Goal: Task Accomplishment & Management: Use online tool/utility

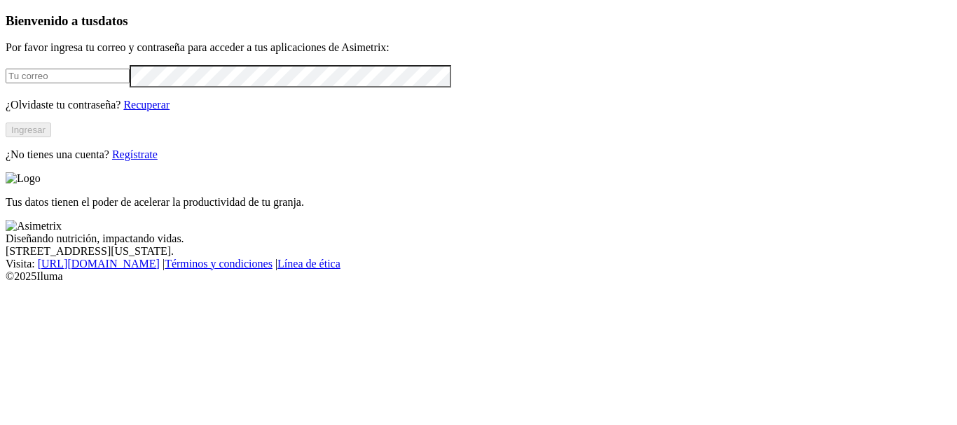
type input "[PERSON_NAME][EMAIL_ADDRESS][PERSON_NAME][DOMAIN_NAME]"
click at [51, 137] on button "Ingresar" at bounding box center [29, 130] width 46 height 15
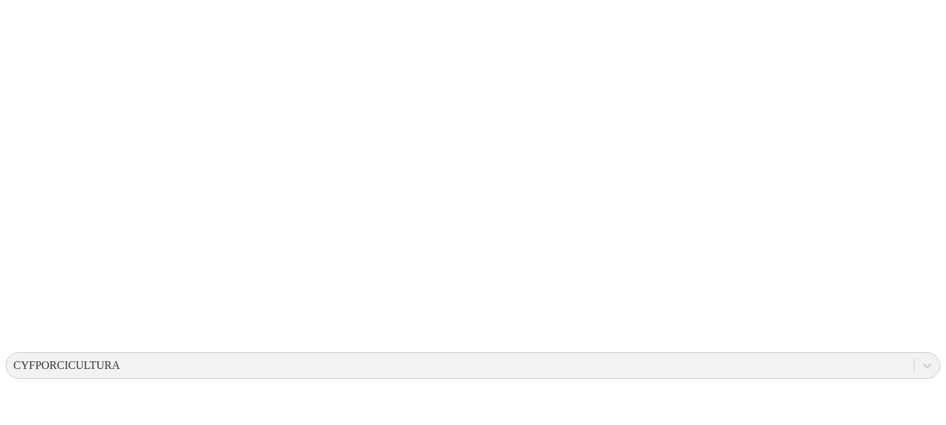
scroll to position [226, 0]
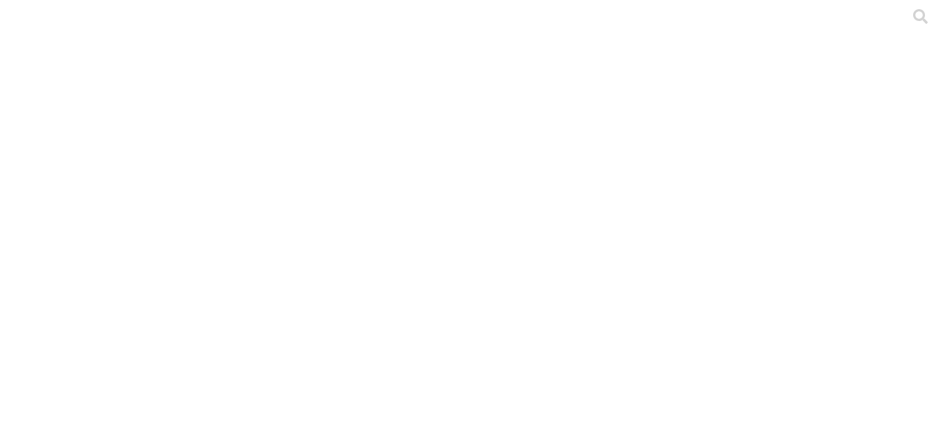
type input "A"
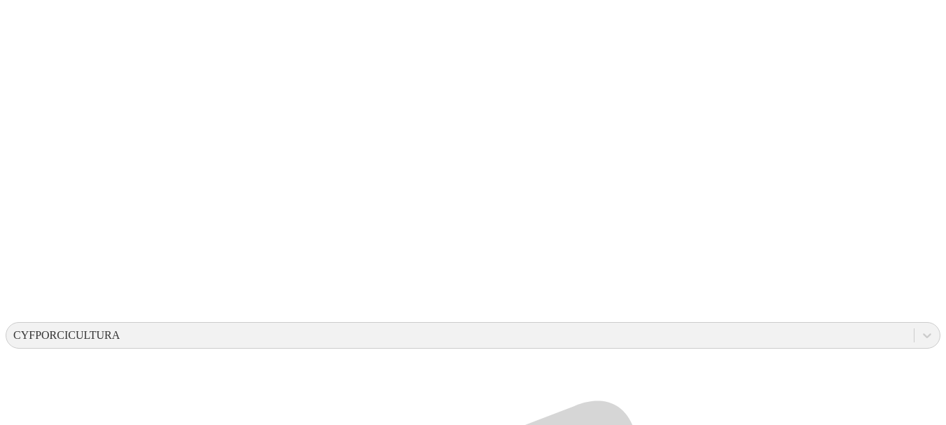
scroll to position [250, 0]
